Goal: Information Seeking & Learning: Check status

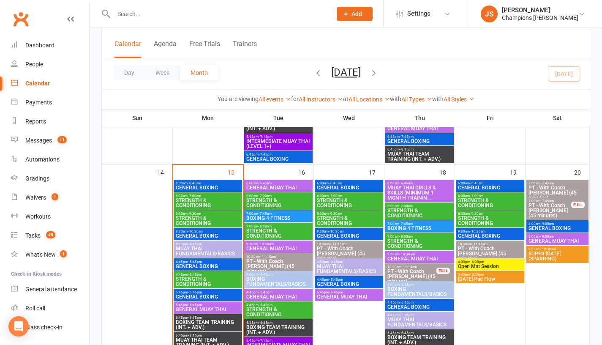
scroll to position [468, 0]
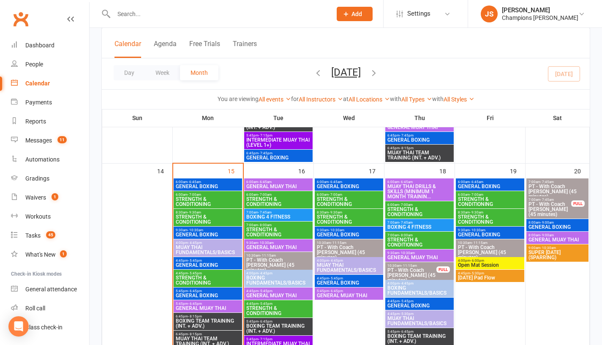
click at [190, 230] on span "- 10:30am" at bounding box center [196, 230] width 16 height 4
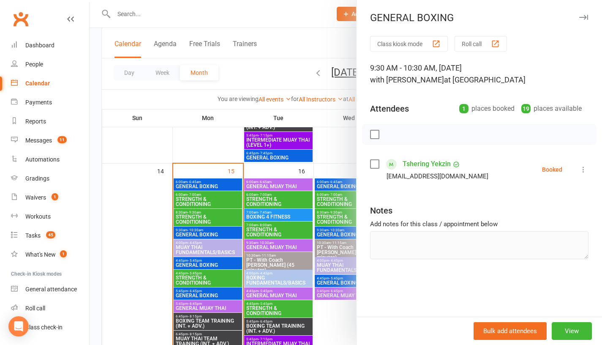
click at [142, 232] on div at bounding box center [346, 172] width 512 height 345
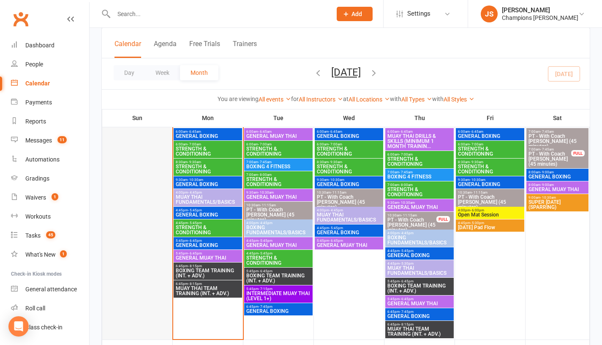
scroll to position [523, 0]
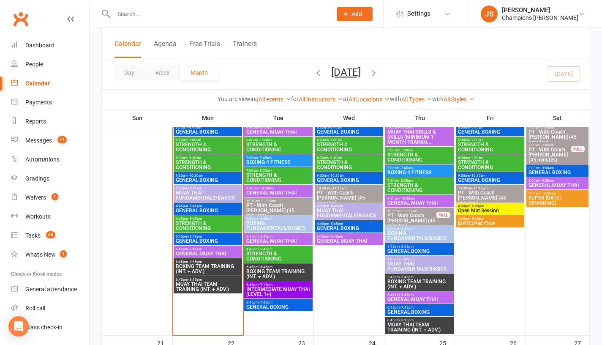
click at [184, 208] on span "GENERAL BOXING" at bounding box center [207, 210] width 65 height 5
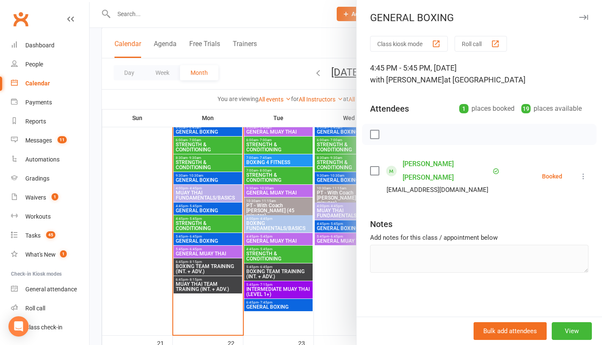
click at [150, 213] on div at bounding box center [346, 172] width 512 height 345
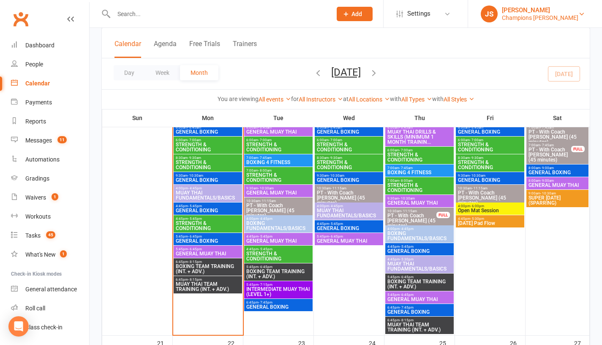
click at [544, 13] on div "[PERSON_NAME]" at bounding box center [540, 10] width 76 height 8
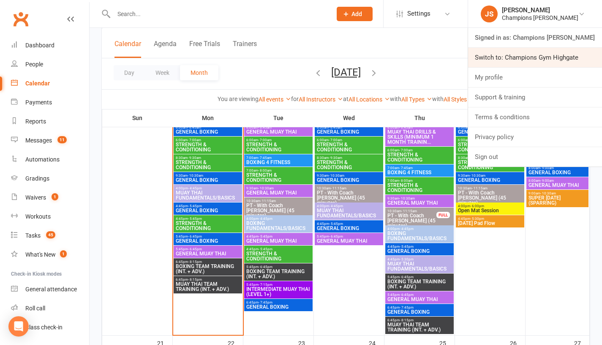
click at [511, 59] on link "Switch to: Champions Gym Highgate" at bounding box center [535, 57] width 134 height 19
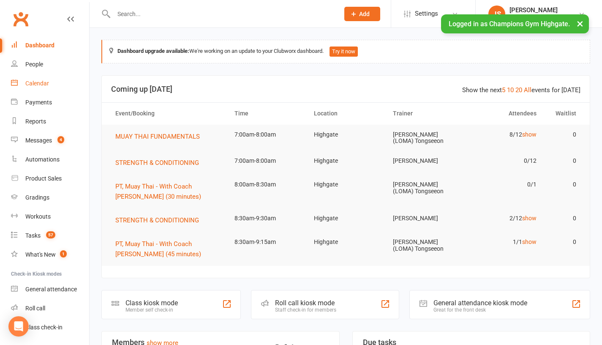
click at [46, 83] on div "Calendar" at bounding box center [37, 83] width 24 height 7
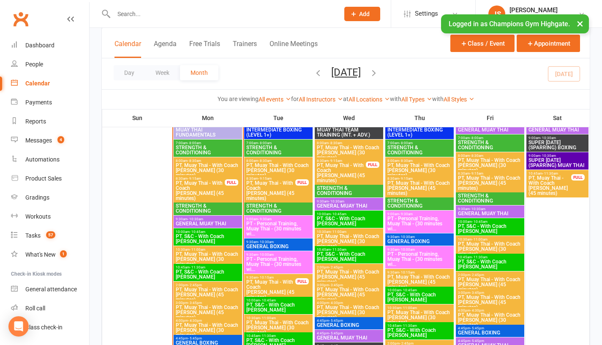
scroll to position [950, 0]
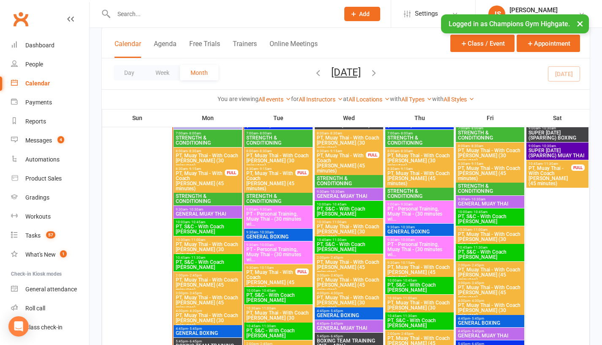
click at [199, 208] on span "- 10:30am" at bounding box center [196, 209] width 16 height 4
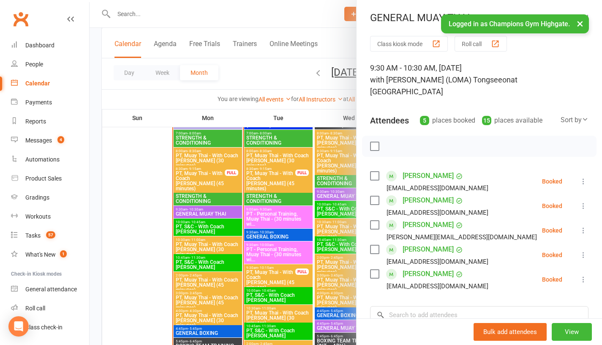
click at [161, 198] on div at bounding box center [346, 172] width 512 height 345
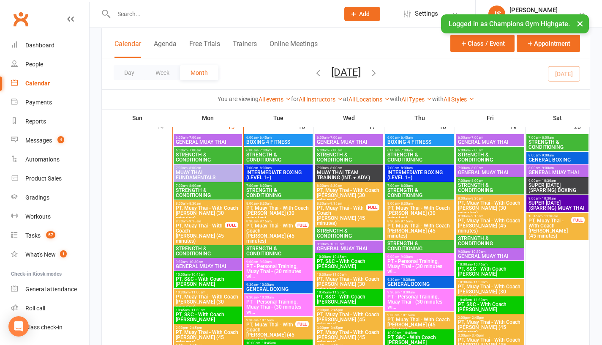
scroll to position [896, 0]
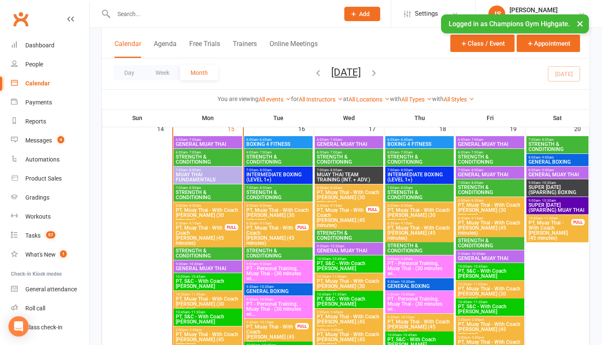
click at [199, 264] on span "- 10:30am" at bounding box center [196, 264] width 16 height 4
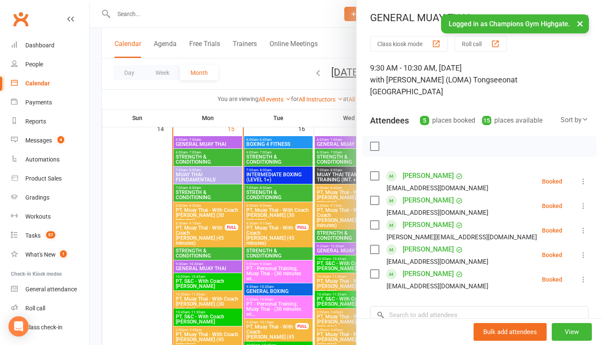
click at [422, 169] on link "[PERSON_NAME]" at bounding box center [428, 176] width 51 height 14
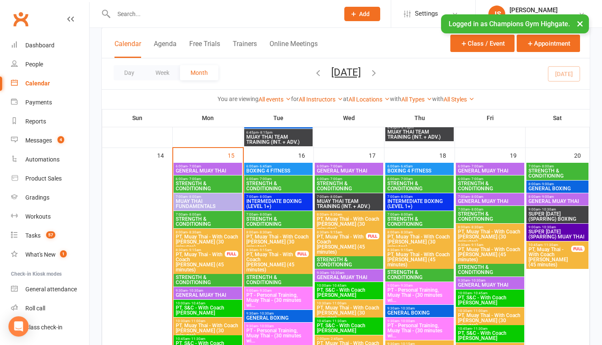
scroll to position [881, 0]
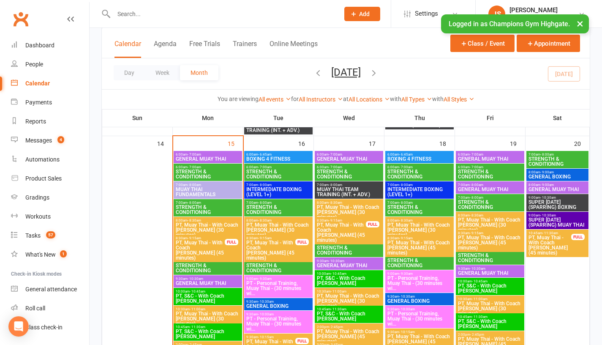
click at [185, 278] on span "9:30am - 10:30am" at bounding box center [207, 279] width 65 height 4
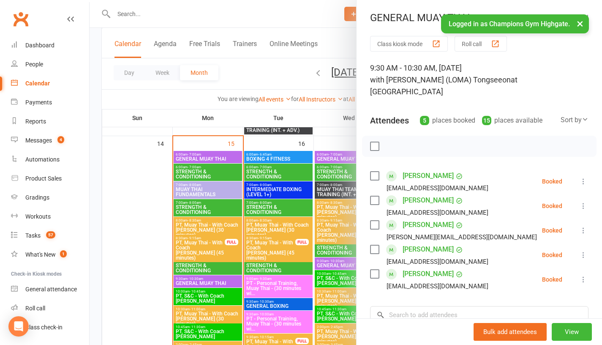
click at [430, 193] on link "[PERSON_NAME]" at bounding box center [428, 200] width 51 height 14
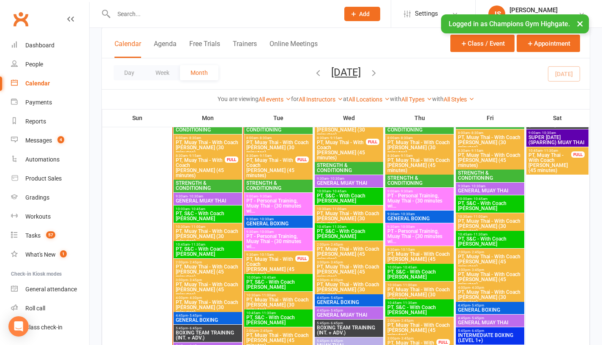
scroll to position [964, 0]
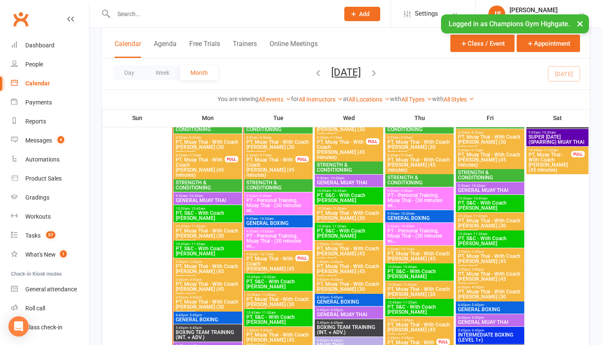
click at [216, 194] on span "9:30am - 10:30am" at bounding box center [207, 196] width 65 height 4
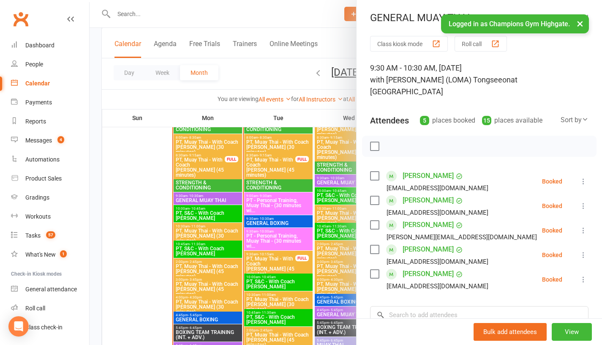
click at [412, 218] on link "[PERSON_NAME]" at bounding box center [428, 225] width 51 height 14
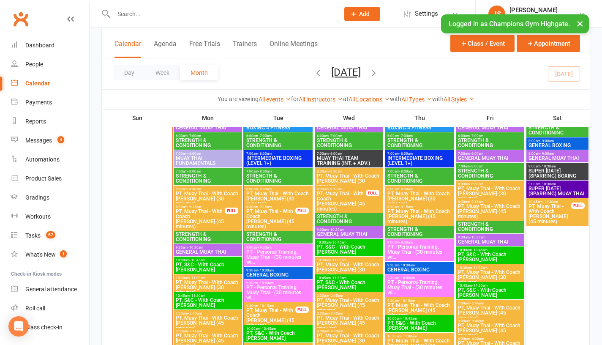
scroll to position [908, 0]
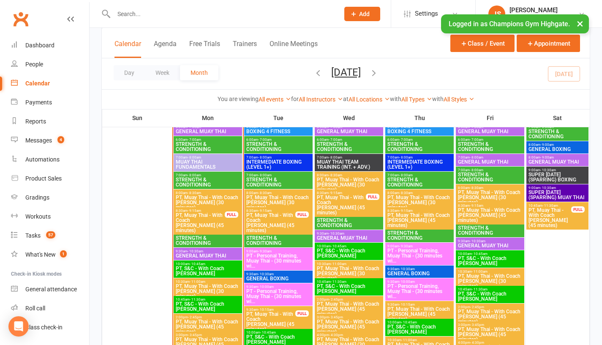
click at [197, 252] on span "- 10:30am" at bounding box center [196, 251] width 16 height 4
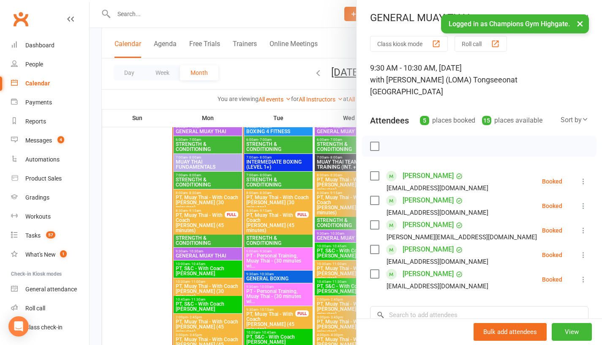
click at [422, 242] on link "[PERSON_NAME]" at bounding box center [428, 249] width 51 height 14
